Goal: Information Seeking & Learning: Find specific fact

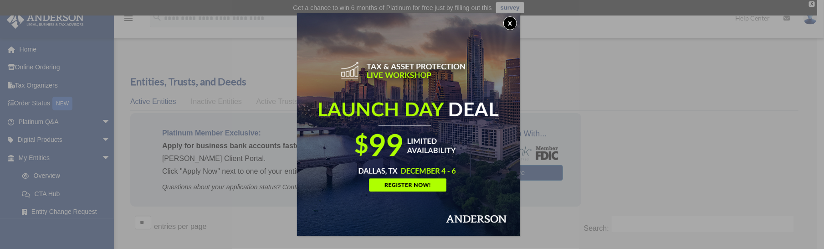
click at [512, 23] on button "x" at bounding box center [510, 23] width 14 height 14
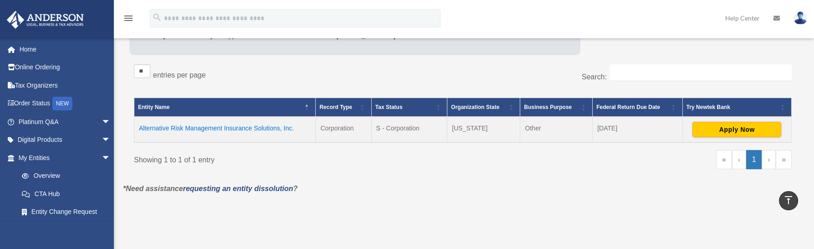
scroll to position [150, 0]
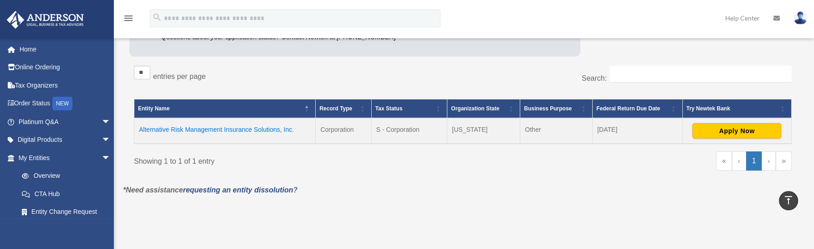
drag, startPoint x: 298, startPoint y: 128, endPoint x: 136, endPoint y: 126, distance: 161.7
click at [136, 126] on td "Alternative Risk Management Insurance Solutions, Inc." at bounding box center [224, 131] width 181 height 26
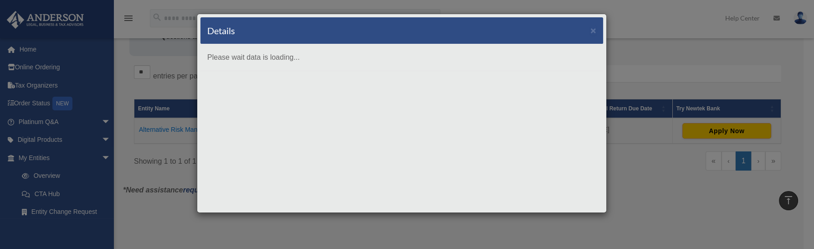
copy td "Alternative Risk Management Insurance Solutions, Inc."
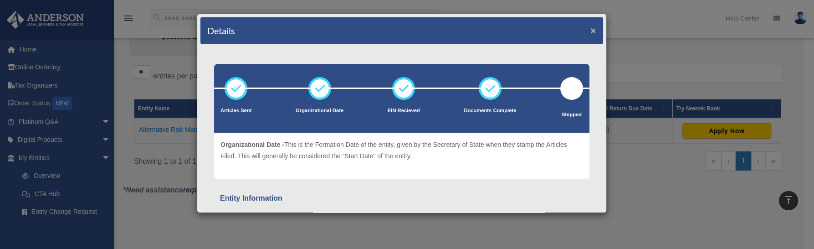
click at [590, 29] on button "×" at bounding box center [593, 31] width 6 height 10
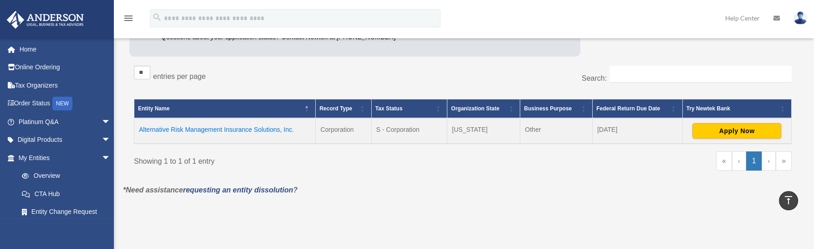
click at [283, 127] on td "Alternative Risk Management Insurance Solutions, Inc." at bounding box center [224, 131] width 181 height 26
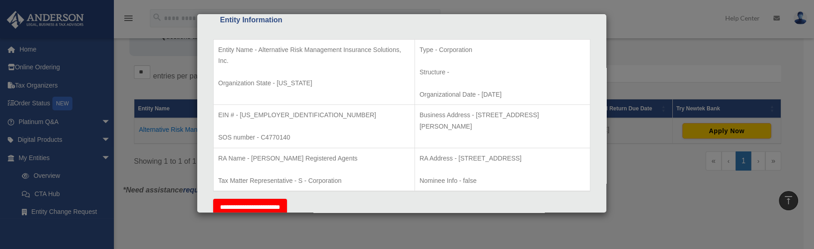
scroll to position [175, 0]
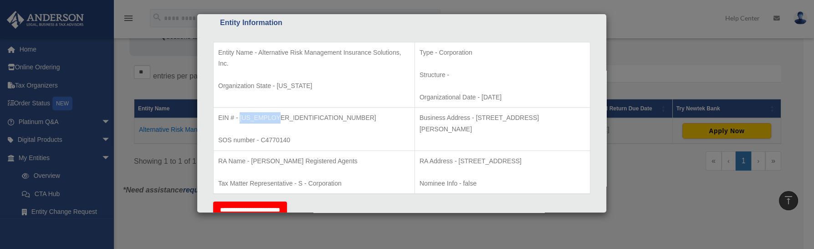
drag, startPoint x: 274, startPoint y: 117, endPoint x: 239, endPoint y: 120, distance: 35.2
click at [239, 120] on p "EIN # - [US_EMPLOYER_IDENTIFICATION_NUMBER]" at bounding box center [314, 117] width 192 height 11
copy p "[US_EMPLOYER_IDENTIFICATION_NUMBER]"
drag, startPoint x: 426, startPoint y: 159, endPoint x: 443, endPoint y: 169, distance: 19.8
click at [443, 167] on p "RA Address - [STREET_ADDRESS]" at bounding box center [503, 160] width 166 height 11
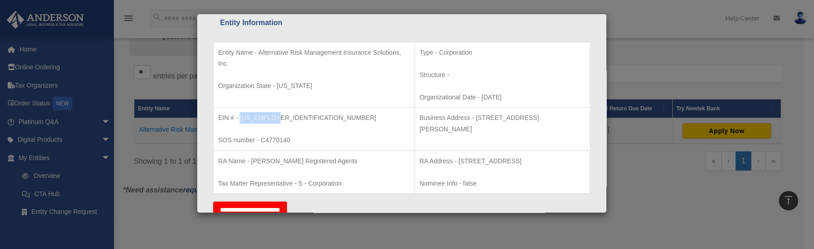
copy p "[STREET_ADDRESS]"
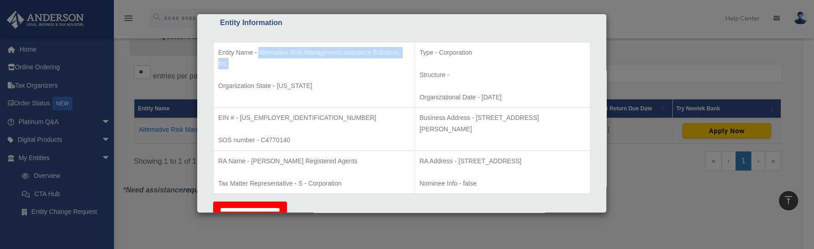
drag, startPoint x: 258, startPoint y: 52, endPoint x: 263, endPoint y: 60, distance: 8.8
click at [263, 60] on p "Entity Name - Alternative Risk Management Insurance Solutions, Inc." at bounding box center [314, 58] width 192 height 22
copy p "Alternative Risk Management Insurance Solutions, Inc."
